Goal: Transaction & Acquisition: Purchase product/service

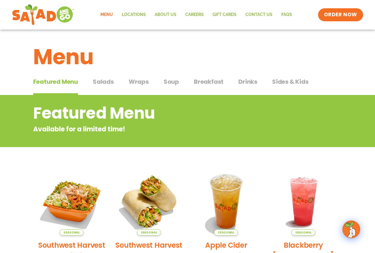
click at [140, 82] on span "Wraps" at bounding box center [139, 81] width 20 height 9
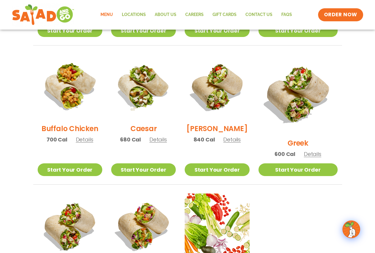
scroll to position [267, 0]
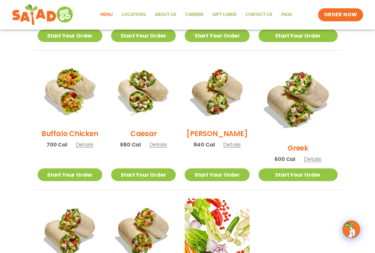
click at [159, 147] on span "Details" at bounding box center [157, 144] width 17 height 7
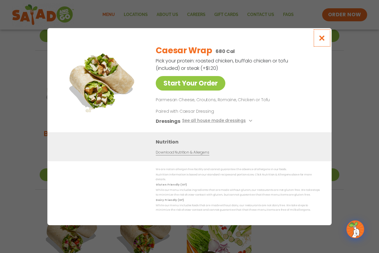
click at [321, 41] on icon "Close modal" at bounding box center [322, 38] width 7 height 6
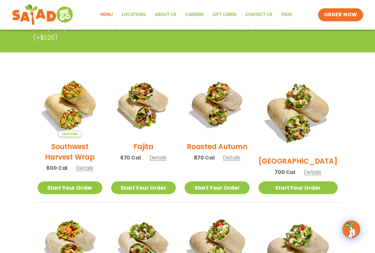
scroll to position [0, 0]
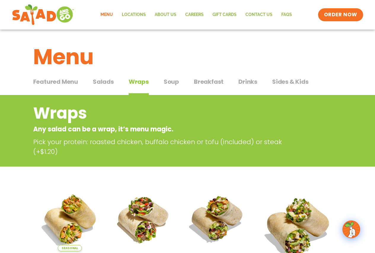
click at [285, 83] on span "Sides & Kids" at bounding box center [290, 81] width 36 height 9
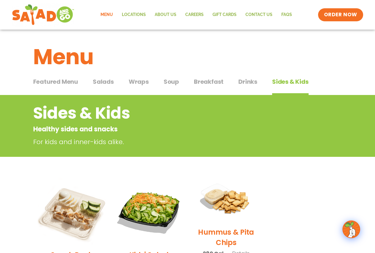
click at [172, 81] on span "Soup" at bounding box center [171, 81] width 15 height 9
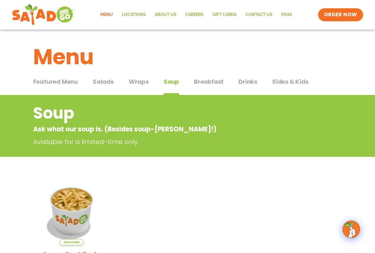
click at [213, 82] on span "Breakfast" at bounding box center [209, 81] width 30 height 9
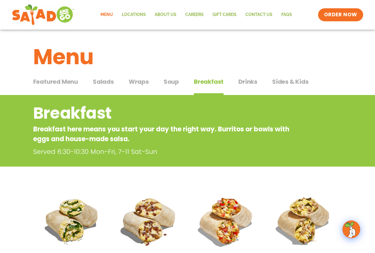
click at [48, 83] on span "Featured Menu" at bounding box center [55, 81] width 45 height 9
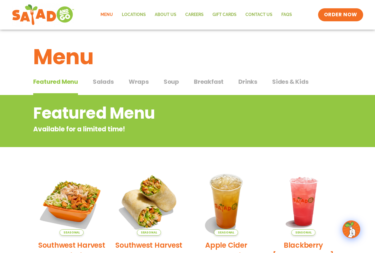
click at [130, 83] on span "Wraps" at bounding box center [139, 81] width 20 height 9
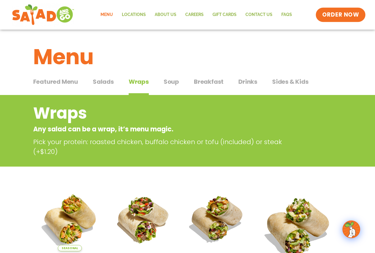
click at [338, 15] on span "ORDER NOW" at bounding box center [340, 15] width 37 height 8
